Goal: Check status: Check status

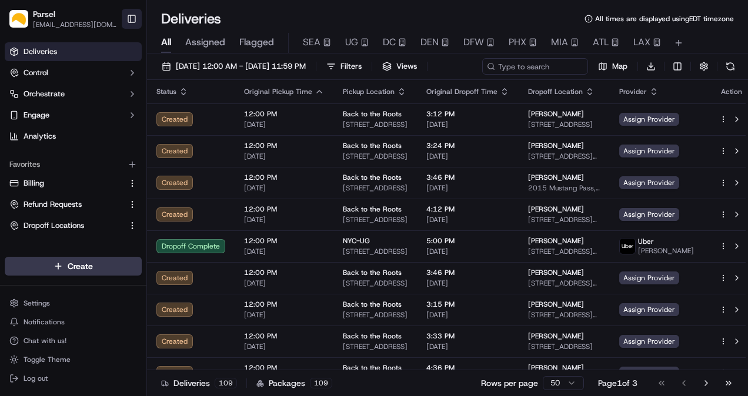
click at [128, 15] on button "Toggle Sidebar" at bounding box center [132, 19] width 20 height 20
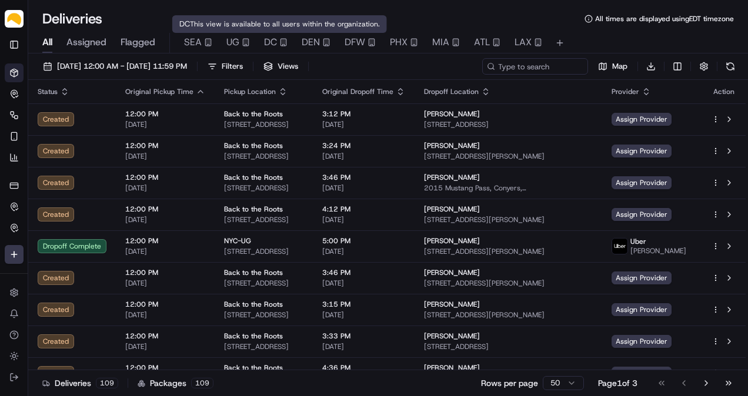
click at [91, 46] on span "Assigned" at bounding box center [86, 42] width 40 height 14
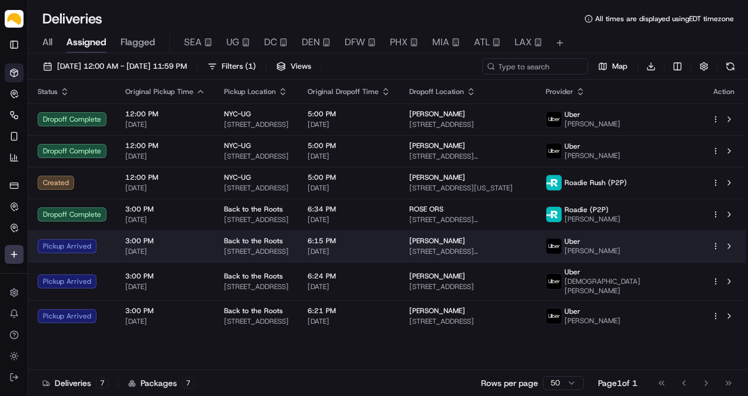
click at [289, 242] on div "Back to the Roots" at bounding box center [256, 240] width 65 height 9
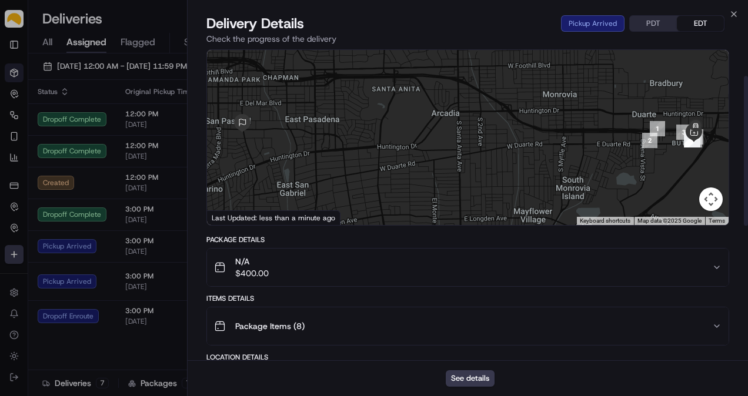
scroll to position [41, 0]
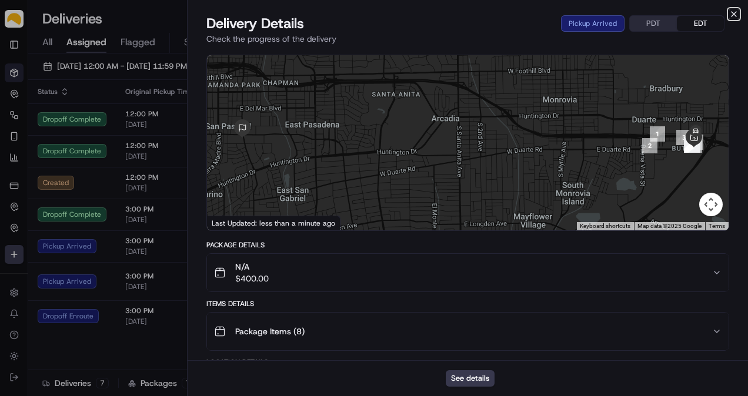
click at [734, 16] on icon "button" at bounding box center [733, 13] width 9 height 9
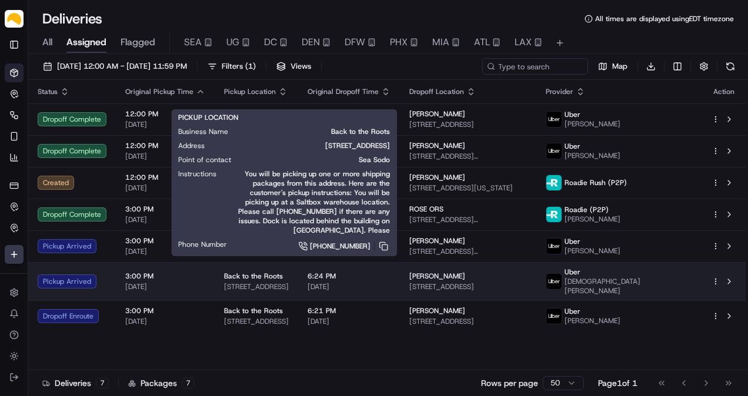
click at [247, 283] on span "[STREET_ADDRESS]" at bounding box center [256, 286] width 65 height 9
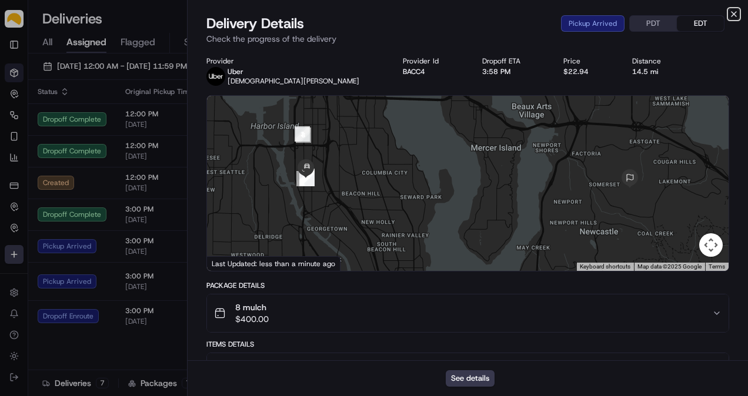
click at [731, 12] on icon "button" at bounding box center [733, 14] width 5 height 5
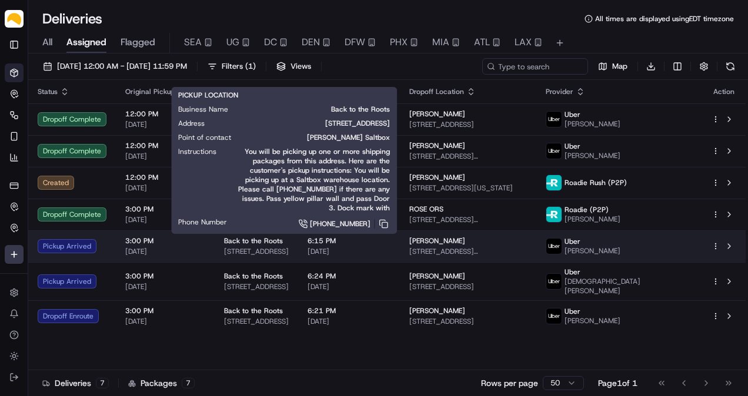
click at [289, 248] on span "[STREET_ADDRESS]" at bounding box center [256, 251] width 65 height 9
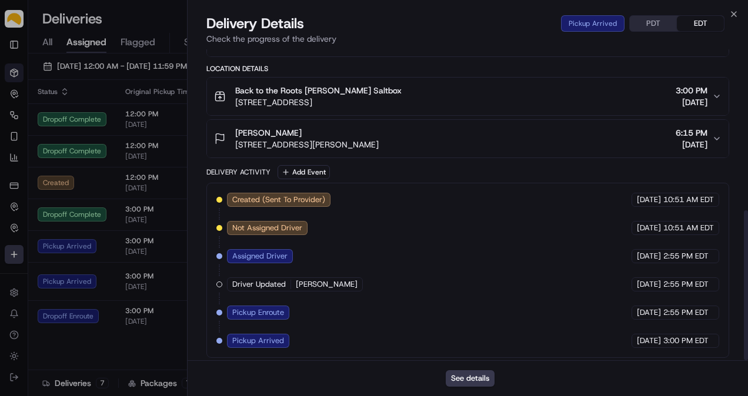
scroll to position [139, 0]
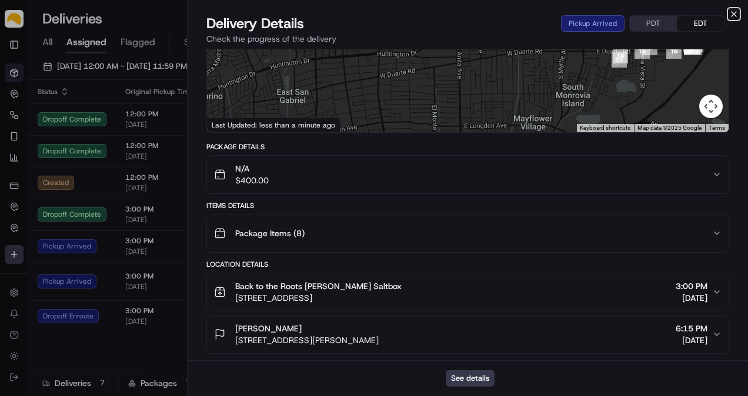
click at [731, 14] on icon "button" at bounding box center [733, 13] width 9 height 9
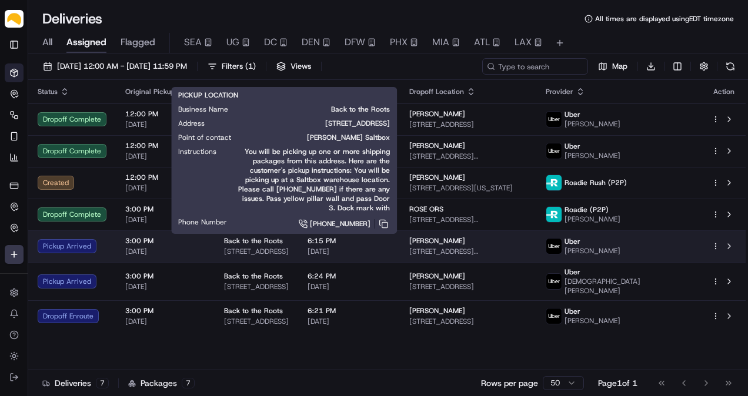
click at [268, 250] on span "[STREET_ADDRESS]" at bounding box center [256, 251] width 65 height 9
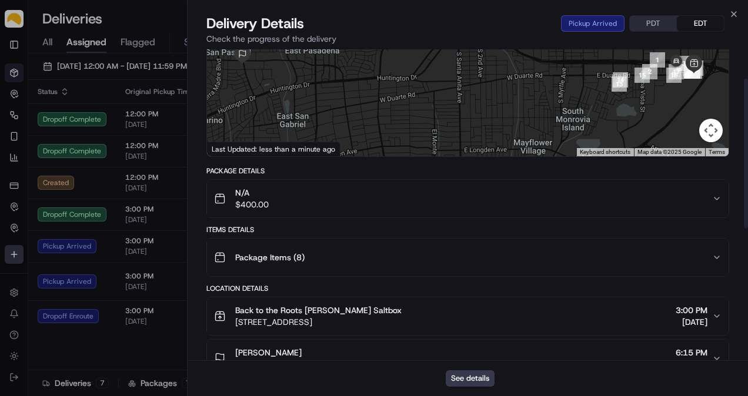
scroll to position [0, 0]
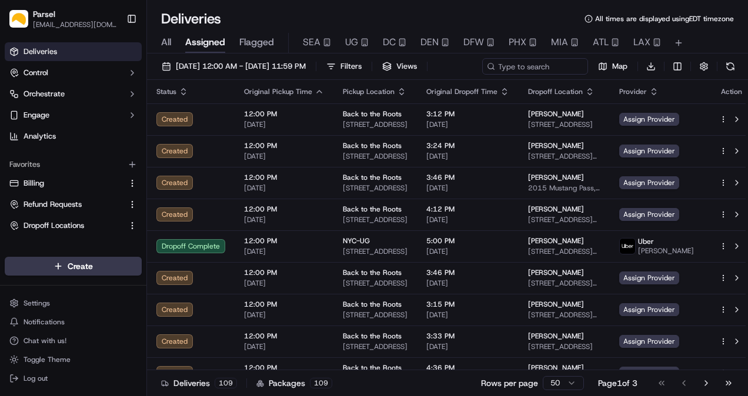
click at [170, 44] on span "All" at bounding box center [166, 42] width 10 height 14
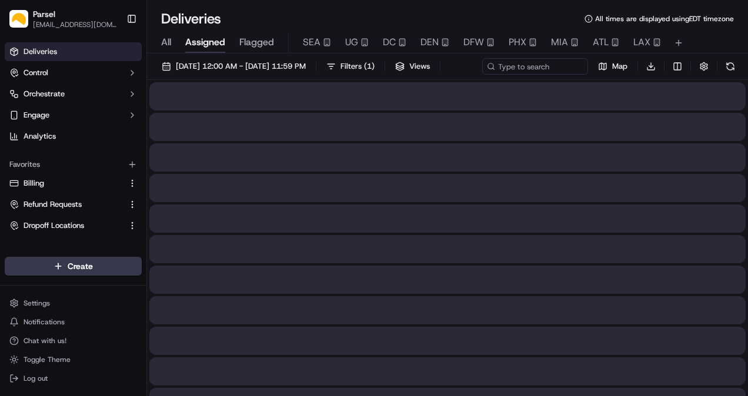
click at [197, 44] on span "Assigned" at bounding box center [205, 42] width 40 height 14
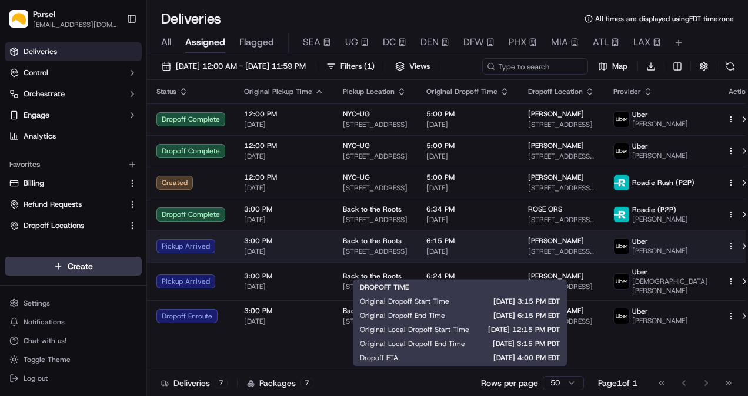
click at [460, 256] on span "[DATE]" at bounding box center [467, 251] width 83 height 9
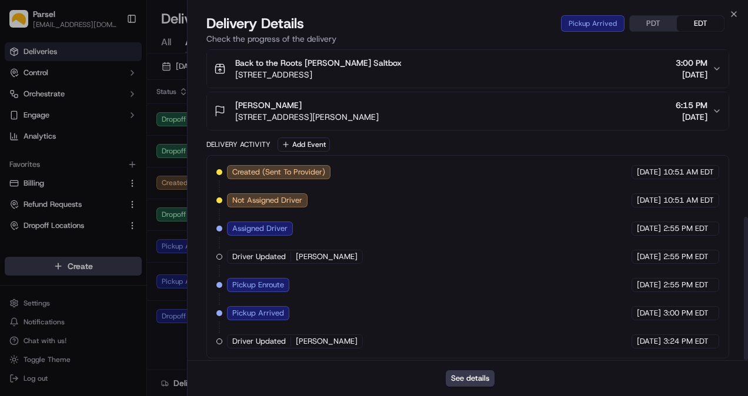
scroll to position [362, 0]
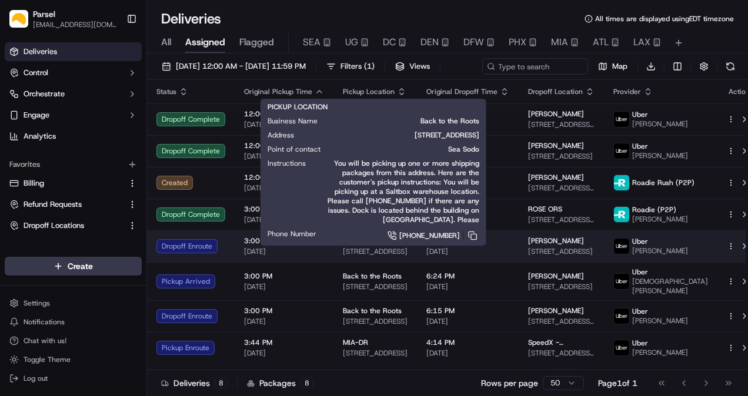
click at [382, 256] on span "[STREET_ADDRESS]" at bounding box center [375, 251] width 65 height 9
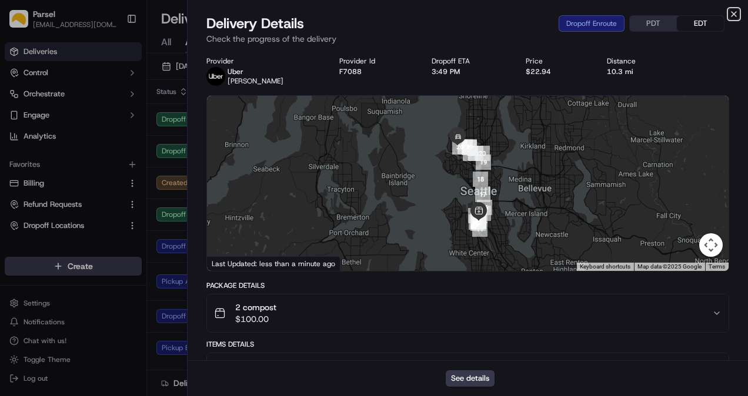
click at [729, 14] on icon "button" at bounding box center [733, 13] width 9 height 9
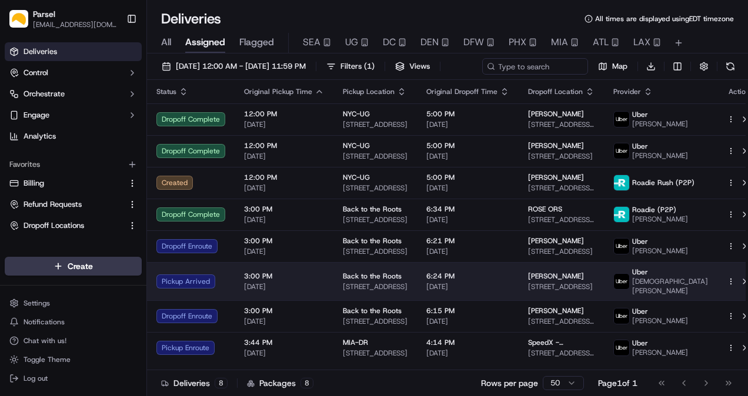
click at [356, 292] on span "[STREET_ADDRESS]" at bounding box center [375, 286] width 65 height 9
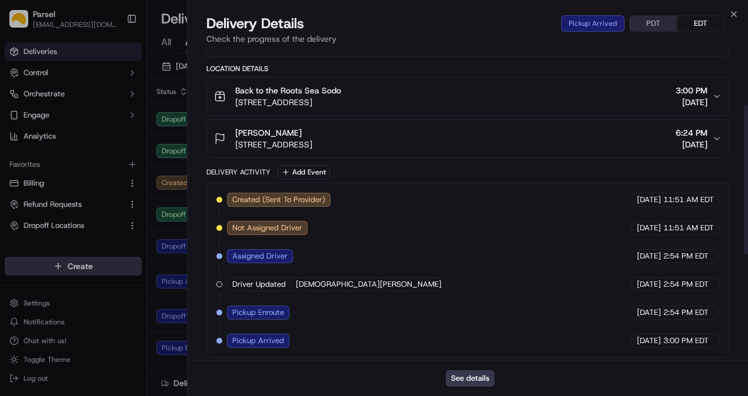
scroll to position [0, 0]
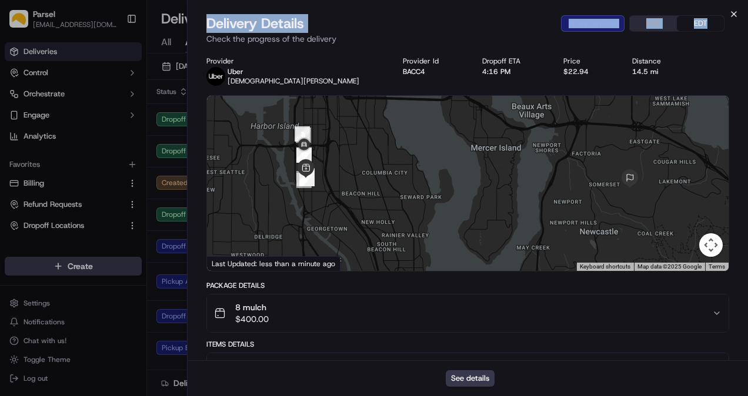
click at [737, 12] on div "Close Delivery Details Pickup Arrived PDT EDT Check the progress of the deliver…" at bounding box center [467, 198] width 561 height 396
click at [737, 12] on icon "button" at bounding box center [733, 13] width 9 height 9
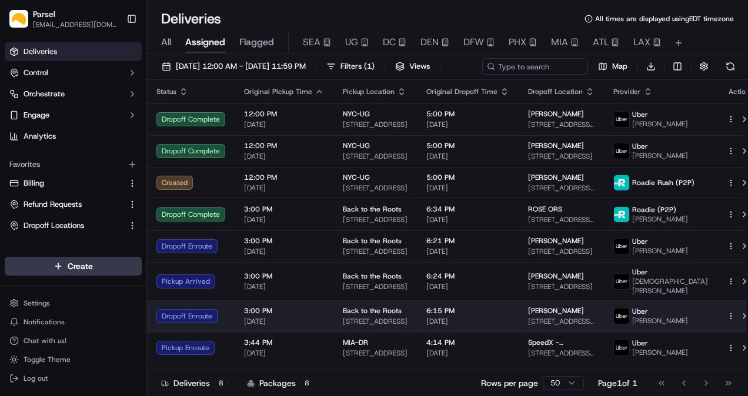
click at [256, 326] on span "[DATE]" at bounding box center [284, 321] width 80 height 9
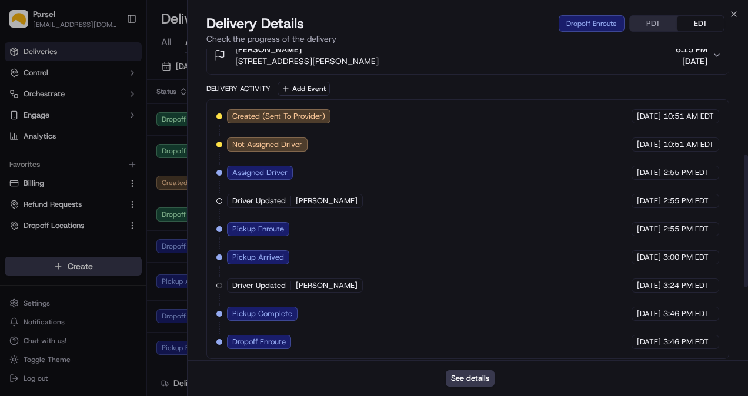
scroll to position [222, 0]
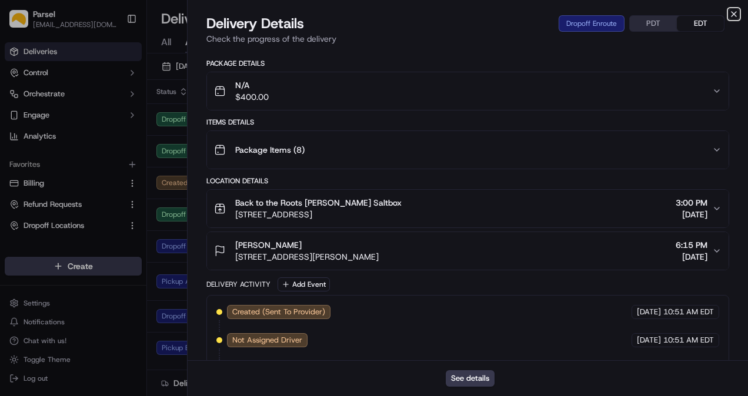
click at [734, 11] on icon "button" at bounding box center [733, 13] width 9 height 9
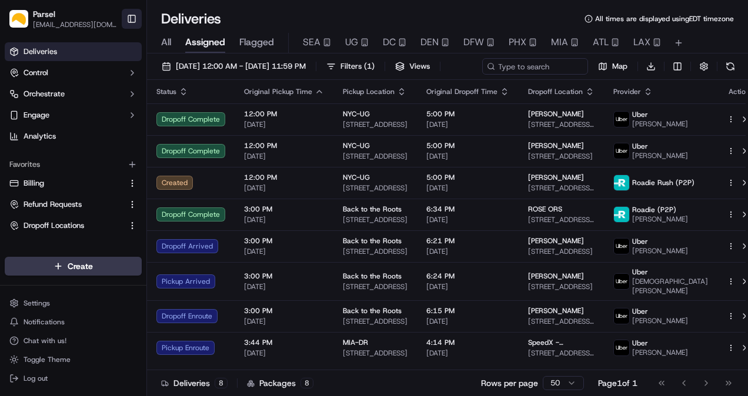
click at [140, 24] on button "Toggle Sidebar" at bounding box center [132, 19] width 20 height 20
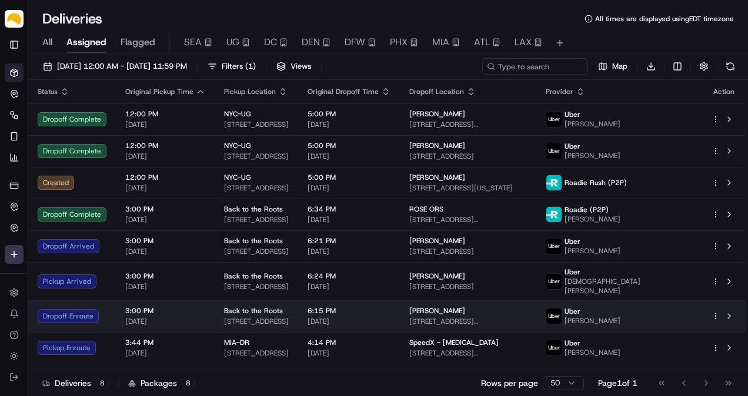
click at [216, 312] on td "Back to the Roots [STREET_ADDRESS]" at bounding box center [256, 316] width 83 height 32
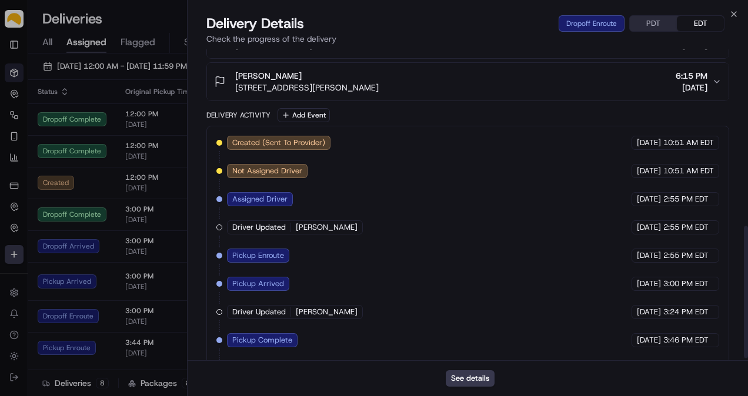
scroll to position [418, 0]
